Goal: Task Accomplishment & Management: Complete application form

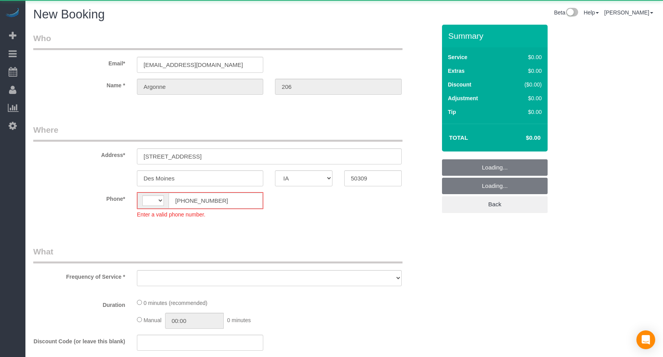
select select "IA"
select select "string:[GEOGRAPHIC_DATA]"
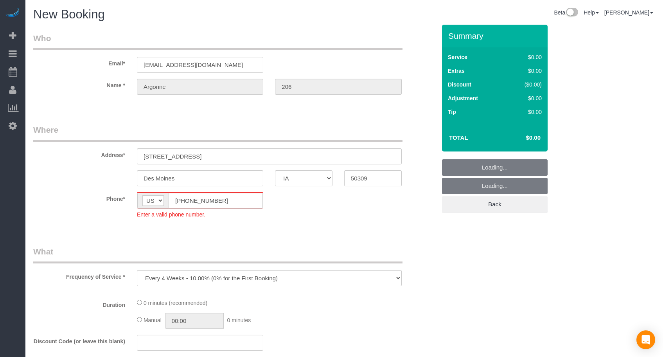
select select "object:3639"
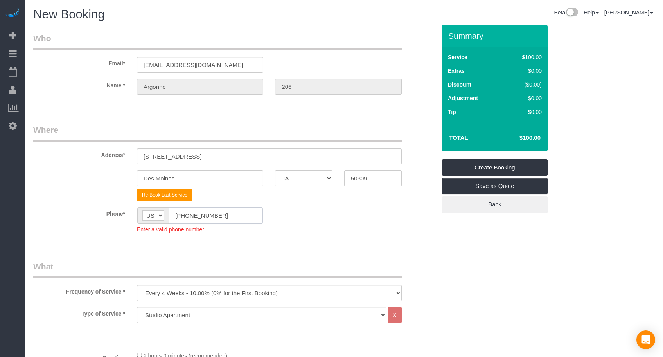
drag, startPoint x: 200, startPoint y: 213, endPoint x: 139, endPoint y: 211, distance: 61.0
click at [139, 211] on div "AF AL DZ AD AO AI AQ AG AR AM AW AU AT AZ BS BH BD BB BY BE BZ BJ BM BT BO BA B…" at bounding box center [200, 215] width 126 height 17
paste input "15) 305-3231"
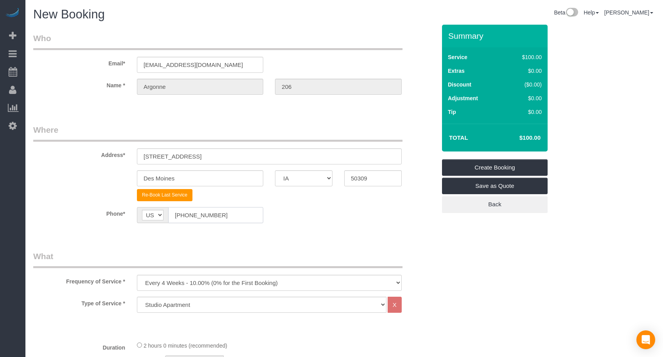
type input "[PHONE_NUMBER]"
click at [176, 290] on select "Every 6 Weeks (0% for the First Booking) One Time Every 8 Weeks (0% for the Fir…" at bounding box center [269, 282] width 265 height 16
select select "object:3641"
click at [137, 274] on select "Every 6 Weeks (0% for the First Booking) One Time Every 8 Weeks (0% for the Fir…" at bounding box center [269, 282] width 265 height 16
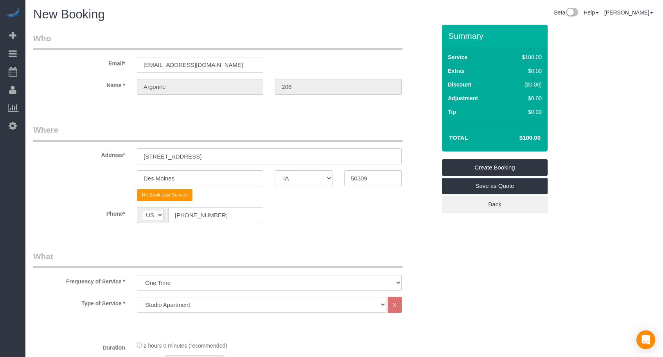
click at [278, 264] on legend "What" at bounding box center [217, 259] width 369 height 18
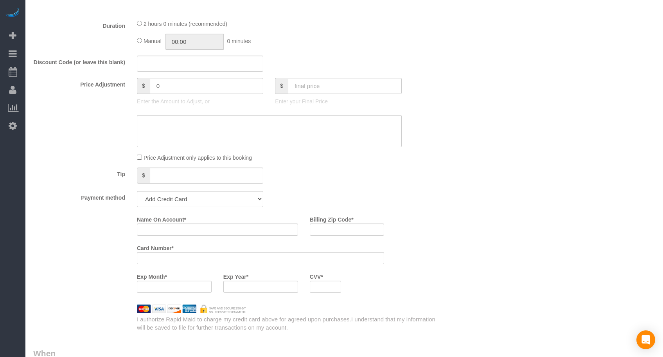
scroll to position [391, 0]
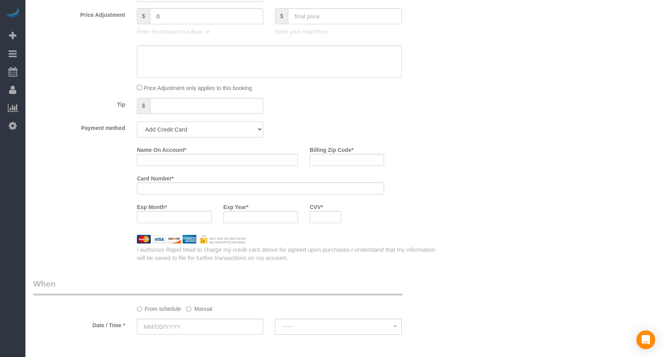
drag, startPoint x: 177, startPoint y: 132, endPoint x: 176, endPoint y: 136, distance: 4.0
click at [178, 135] on select "Add Credit Card Cash Check Paypal" at bounding box center [200, 129] width 126 height 16
select select "string:check"
click at [137, 121] on select "Add Credit Card Cash Check Paypal" at bounding box center [200, 129] width 126 height 16
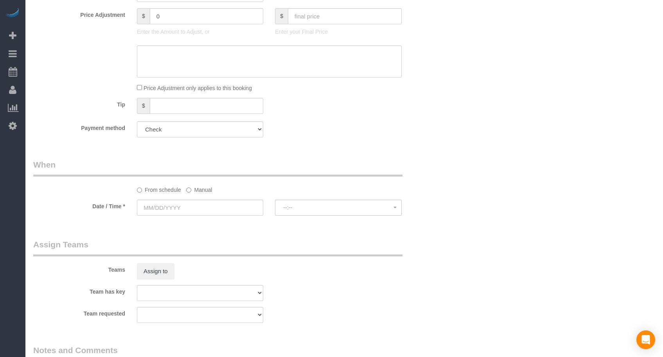
click at [382, 132] on div "Payment method Add Credit Card Cash Check Paypal" at bounding box center [234, 129] width 414 height 16
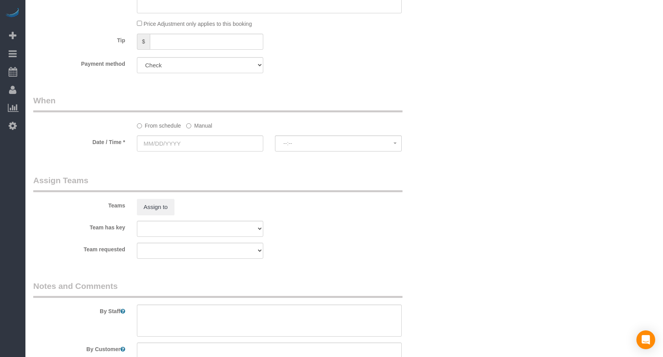
scroll to position [521, 0]
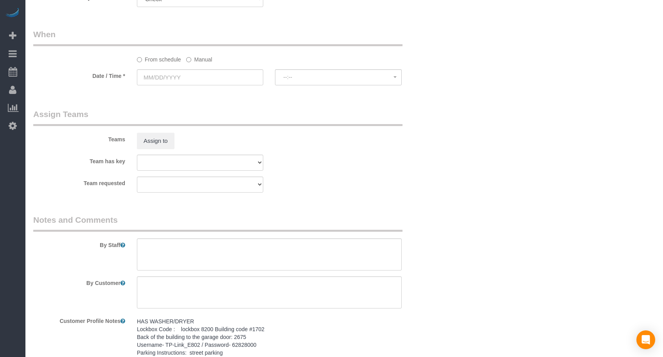
click at [190, 68] on sui-booking-spot "From schedule Manual Date / Time * --:-- --:--" at bounding box center [234, 58] width 403 height 58
click at [193, 79] on input "text" at bounding box center [200, 77] width 126 height 16
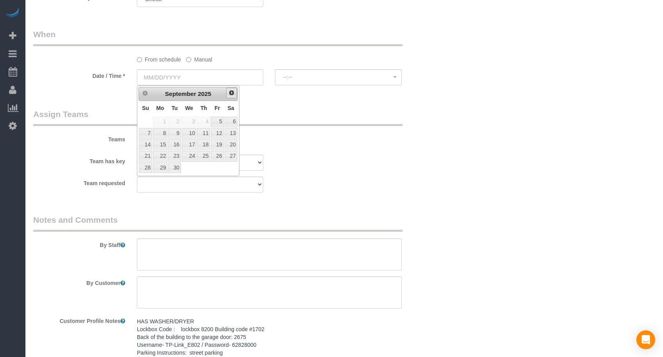
click at [229, 94] on span "Next" at bounding box center [231, 93] width 6 height 6
click at [147, 146] on link "12" at bounding box center [145, 144] width 13 height 11
type input "[DATE]"
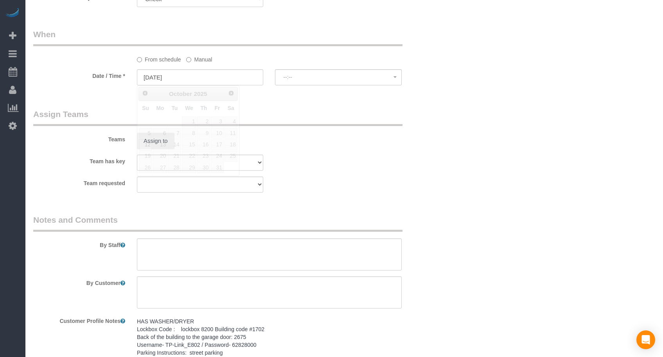
click at [287, 118] on legend "Assign Teams" at bounding box center [217, 117] width 369 height 18
click at [314, 76] on span "--:--" at bounding box center [338, 77] width 110 height 6
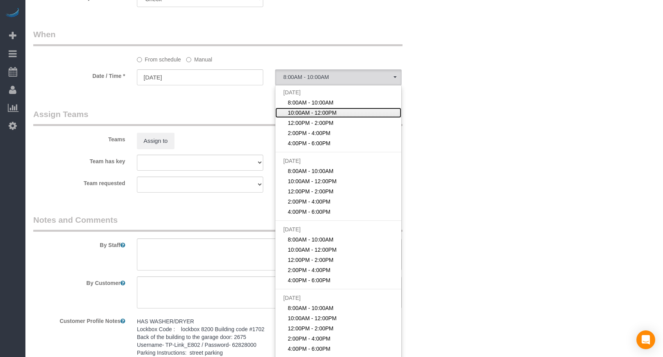
click at [311, 114] on span "10:00AM - 12:00PM" at bounding box center [312, 113] width 49 height 8
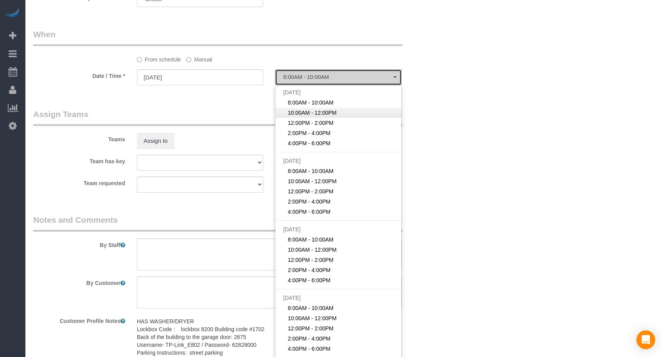
select select "spot2"
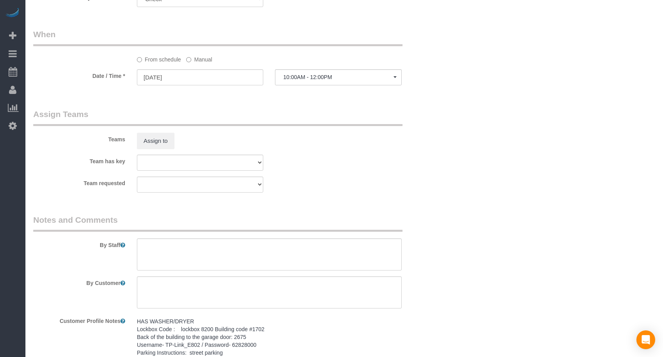
click at [362, 122] on legend "Assign Teams" at bounding box center [217, 117] width 369 height 18
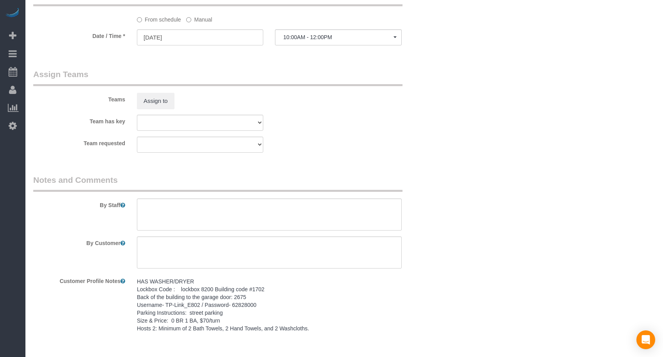
scroll to position [589, 0]
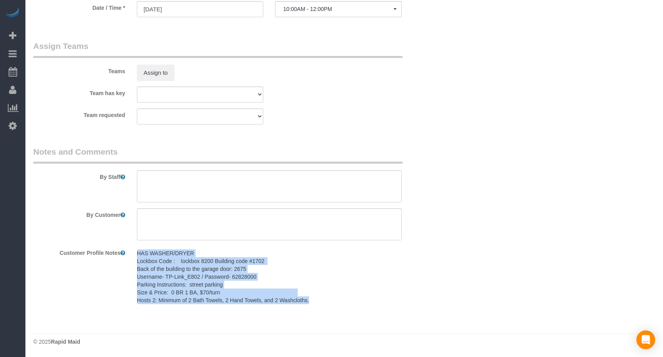
drag, startPoint x: 136, startPoint y: 249, endPoint x: 329, endPoint y: 300, distance: 199.2
click at [329, 300] on div "HAS WASHER/DRYER Lockbox Code : lockbox 8200 Building code #1702 Back of the bu…" at bounding box center [269, 276] width 265 height 55
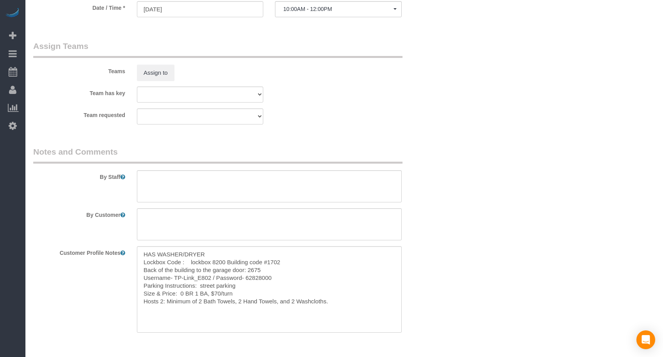
copy pre "HAS WASHER/DRYER Lockbox Code : lockbox 8200 Building code #1702 Back of the bu…"
click at [339, 301] on textarea "HAS WASHER/DRYER Lockbox Code : lockbox 8200 Building code #1702 Back of the bu…" at bounding box center [269, 289] width 265 height 86
click at [182, 186] on textarea at bounding box center [269, 186] width 265 height 32
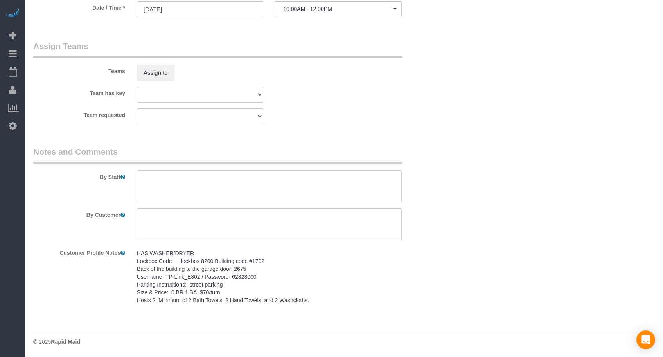
paste textarea "HAS WASHER/DRYER Lockbox Code : lockbox 8200 Building code #1702 Back of the bu…"
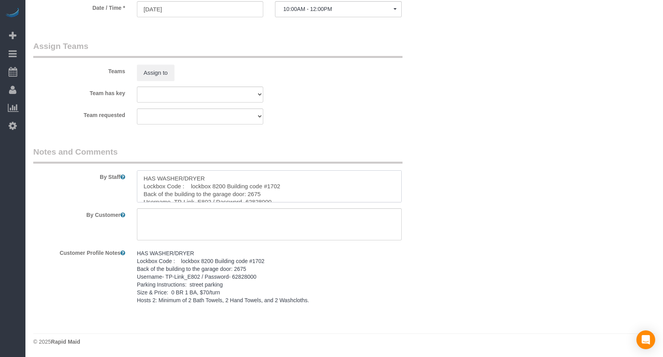
scroll to position [27, 0]
type textarea "HAS WASHER/DRYER Lockbox Code : lockbox 8200 Building code #1702 Back of the bu…"
click at [228, 216] on textarea at bounding box center [269, 224] width 265 height 32
paste textarea "SAME DAY TURNOVER"
type textarea "SAME DAY TURNOVER"
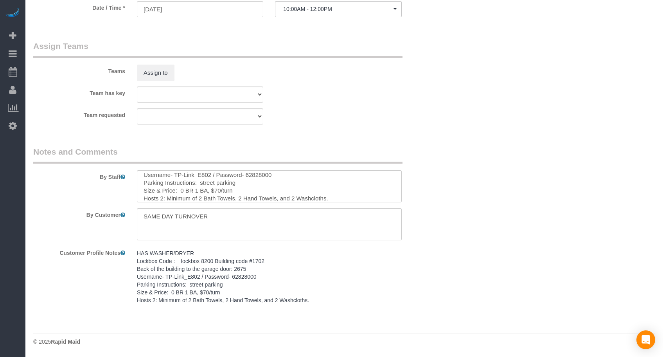
click at [332, 125] on fieldset "Assign Teams Teams Assign to Team has key Alexsa [GEOGRAPHIC_DATA] Audrianna [P…" at bounding box center [234, 85] width 403 height 90
click at [335, 97] on div "Team has key Alexsa [GEOGRAPHIC_DATA] Audrianna [PERSON_NAME][GEOGRAPHIC_DATA] …" at bounding box center [234, 94] width 414 height 16
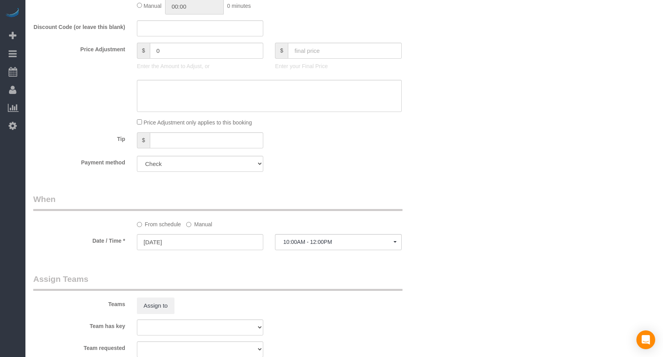
scroll to position [328, 0]
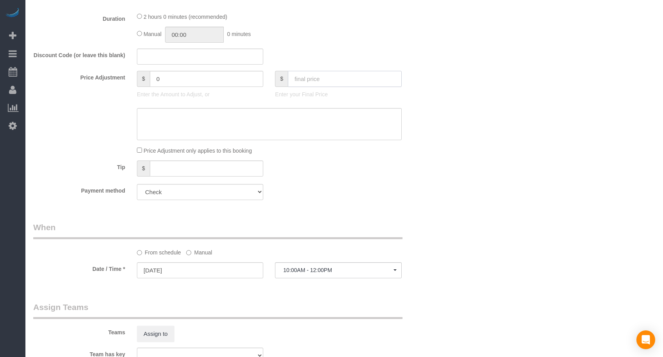
click at [330, 81] on input "text" at bounding box center [345, 79] width 114 height 16
type input "70"
click at [341, 44] on fieldset "What Frequency of Service * Every 6 Weeks (0% for the First Booking) One Time E…" at bounding box center [234, 64] width 403 height 284
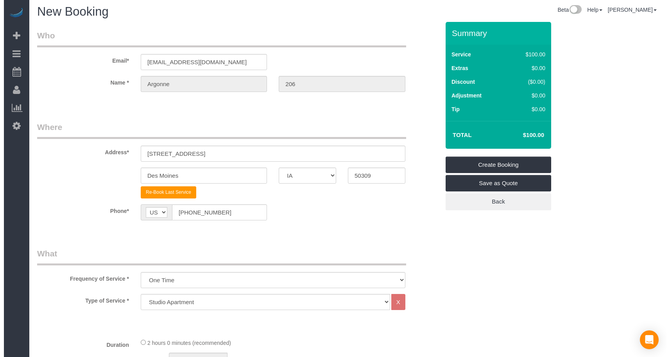
scroll to position [0, 0]
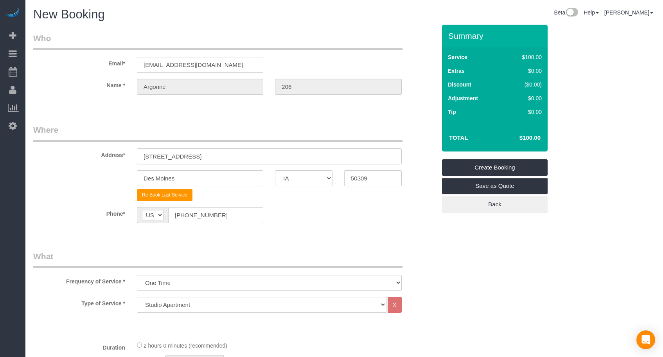
type input "-30"
drag, startPoint x: 518, startPoint y: 164, endPoint x: 525, endPoint y: 164, distance: 7.4
click at [517, 164] on link "Create Booking" at bounding box center [495, 167] width 106 height 16
